Goal: Task Accomplishment & Management: Complete application form

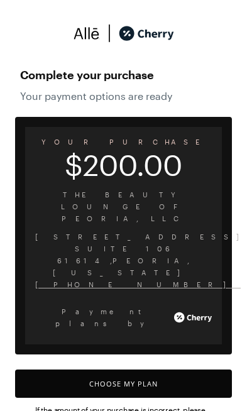
click at [143, 369] on button "Choose My Plan" at bounding box center [123, 383] width 217 height 28
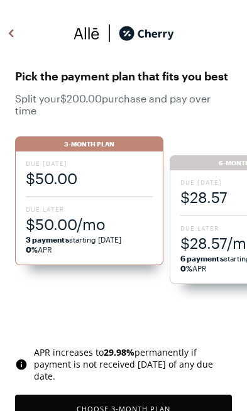
scroll to position [1052, 0]
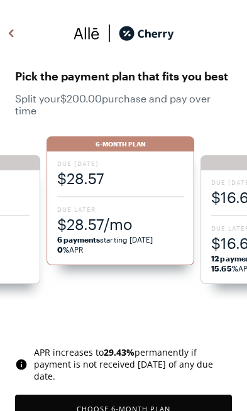
click at [133, 220] on span "$28.57/mo" at bounding box center [120, 224] width 127 height 21
click at [111, 211] on span "Due Later" at bounding box center [120, 209] width 127 height 9
click at [139, 160] on span "Due [DATE]" at bounding box center [120, 163] width 127 height 9
click at [136, 144] on div "6-Month Plan" at bounding box center [121, 143] width 148 height 15
click at [115, 190] on div "Due [DATE] $28.57 Due Later $28.57/mo 6 payments starting [DATE] 0% APR" at bounding box center [121, 208] width 148 height 114
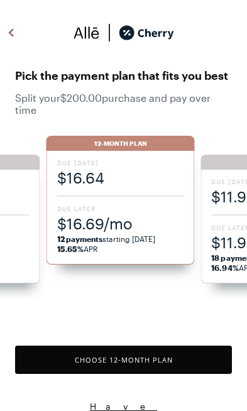
scroll to position [1, 0]
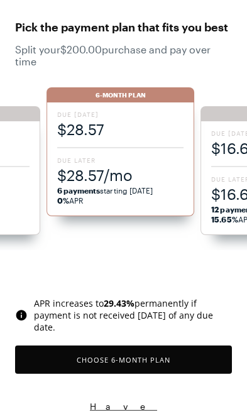
click at [138, 361] on button "Choose 6 -Month Plan" at bounding box center [123, 360] width 217 height 28
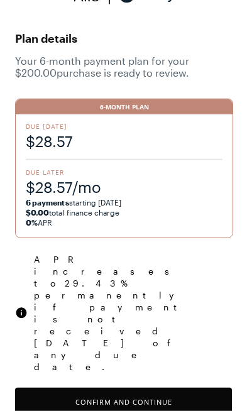
click at [138, 388] on button "Confirm and Continue" at bounding box center [123, 402] width 217 height 28
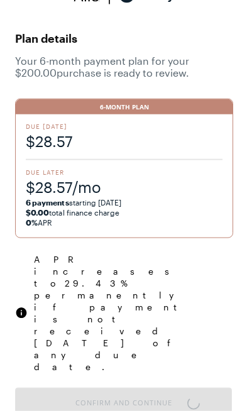
scroll to position [27, 0]
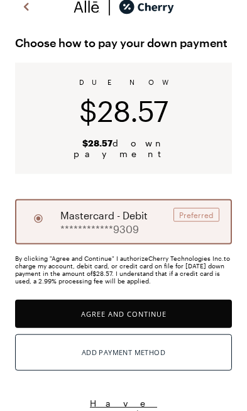
click at [153, 302] on button "Agree and Continue" at bounding box center [123, 314] width 217 height 28
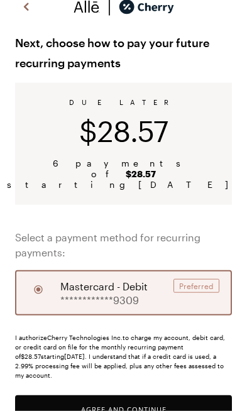
click at [134, 395] on button "Agree and Continue" at bounding box center [123, 409] width 217 height 28
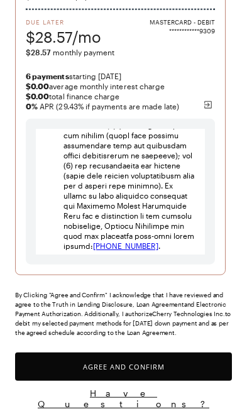
scroll to position [6411, 0]
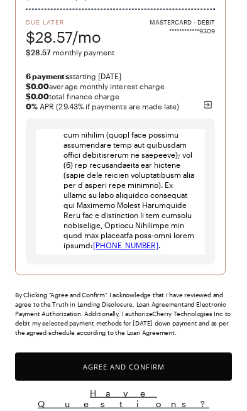
click at [153, 366] on button "Agree and Confirm" at bounding box center [123, 367] width 217 height 28
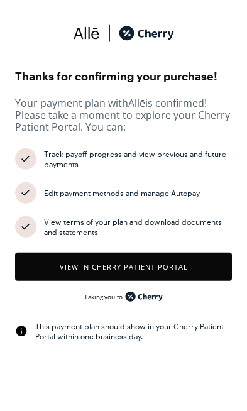
scroll to position [1023, 0]
